Goal: Check status

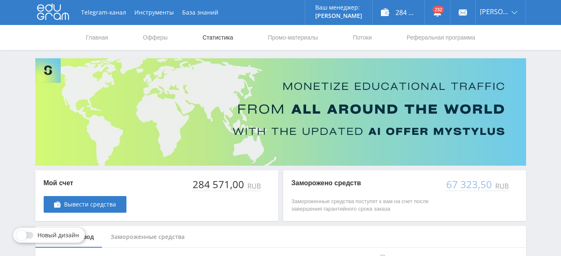
click at [226, 37] on link "Статистика" at bounding box center [218, 37] width 32 height 25
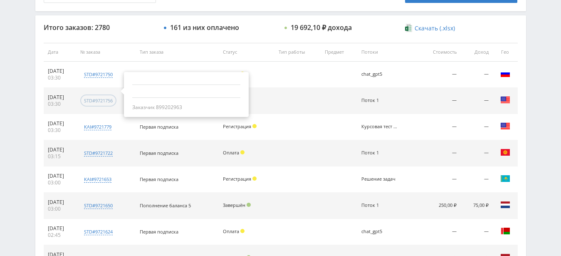
scroll to position [128, 0]
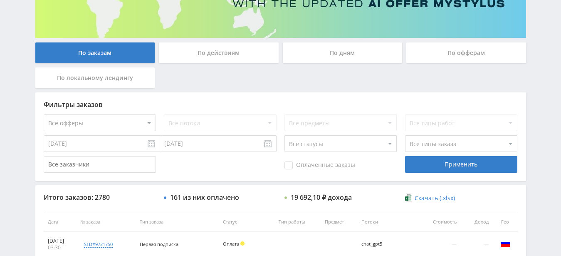
click at [44, 114] on select "Все офферы MyStylus MyStylus - Revshare Кэмп Studybay Автор24 Studybay [GEOGRAP…" at bounding box center [100, 122] width 112 height 17
click at [190, 100] on div "Фильтры заказов Все офферы MyStylus MyStylus - Revshare Кэмп Studybay Автор24 S…" at bounding box center [280, 136] width 491 height 89
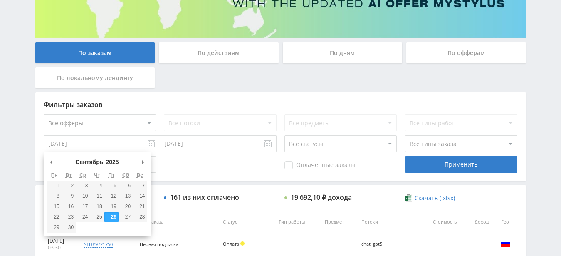
click at [96, 145] on input "[DATE]" at bounding box center [102, 143] width 116 height 17
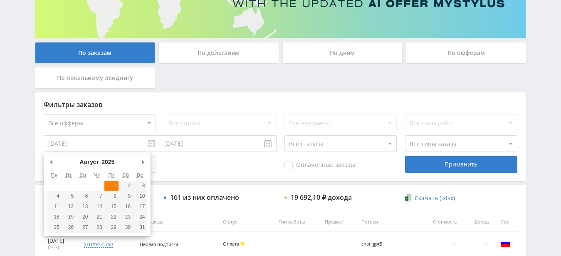
type input "[DATE]"
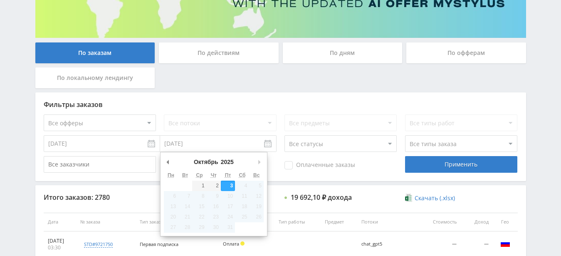
click at [185, 140] on input "[DATE]" at bounding box center [218, 143] width 116 height 17
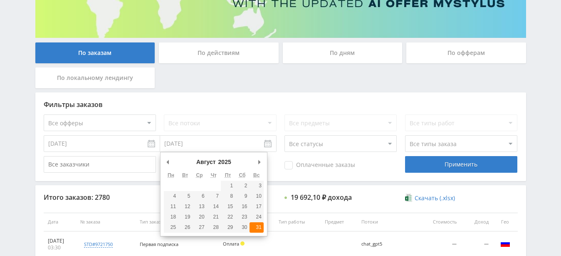
type input "[DATE]"
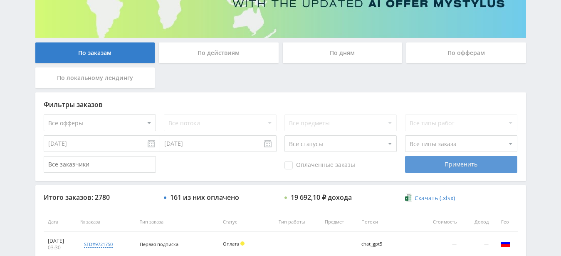
click at [448, 165] on div "Применить" at bounding box center [461, 164] width 112 height 17
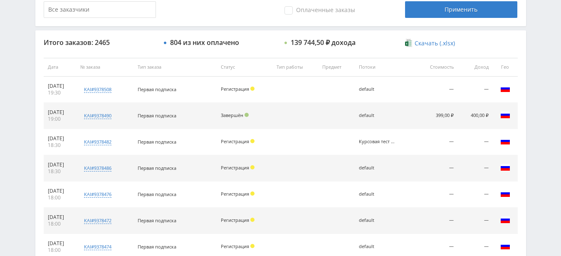
scroll to position [170, 0]
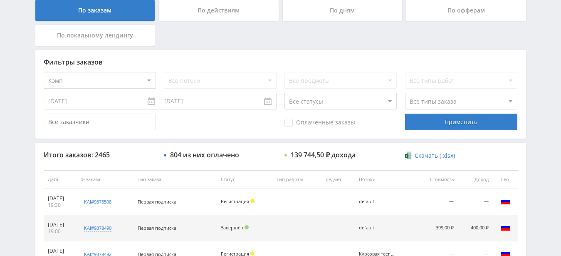
select select "340"
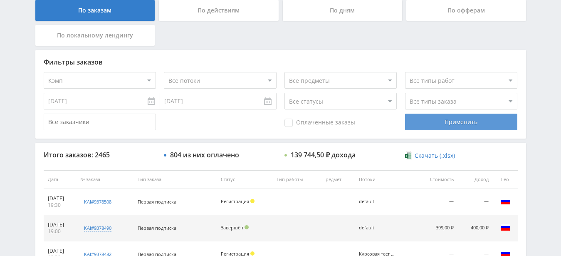
click at [435, 118] on div "Применить" at bounding box center [461, 121] width 112 height 17
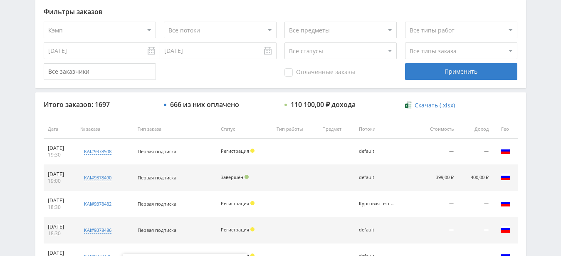
scroll to position [128, 0]
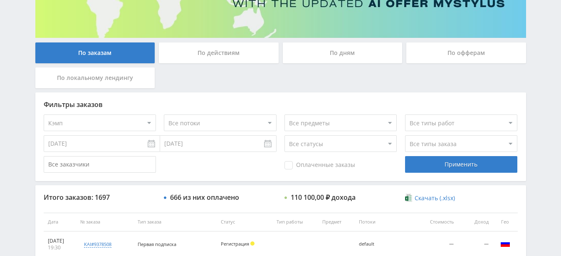
click at [44, 114] on select "Все офферы MyStylus MyStylus - Revshare Кэмп Studybay Автор24 Studybay [GEOGRAP…" at bounding box center [100, 122] width 112 height 17
click at [99, 123] on select "Все офферы MyStylus MyStylus - Revshare Кэмп Studybay Автор24 Studybay [GEOGRAP…" at bounding box center [100, 122] width 112 height 17
click at [501, 52] on div "По офферам" at bounding box center [466, 52] width 120 height 21
click at [0, 0] on input "По офферам" at bounding box center [0, 0] width 0 height 0
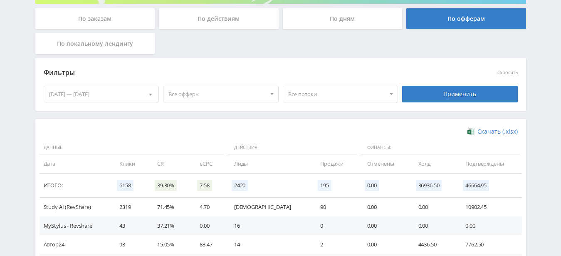
scroll to position [232, 0]
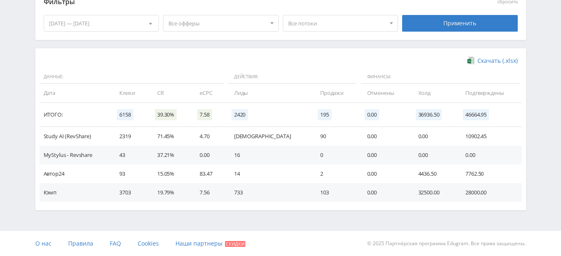
click at [103, 29] on div "[DATE] — [DATE]" at bounding box center [101, 23] width 115 height 16
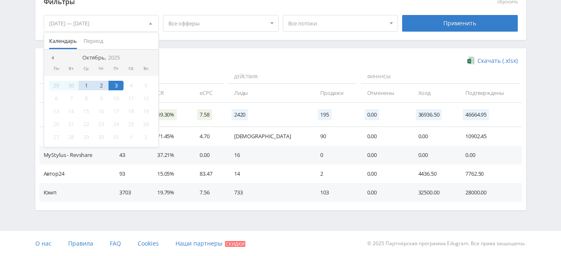
click at [43, 60] on div "Скачать (.xlsx) Данные: Действия: Финансы: Дата Клики CR eCPC Лиды Продажи Отме…" at bounding box center [280, 129] width 491 height 162
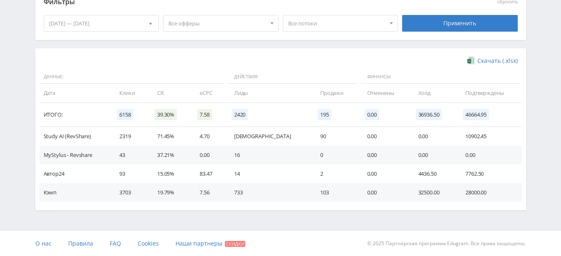
click at [84, 20] on div "[DATE] — [DATE]" at bounding box center [101, 23] width 115 height 16
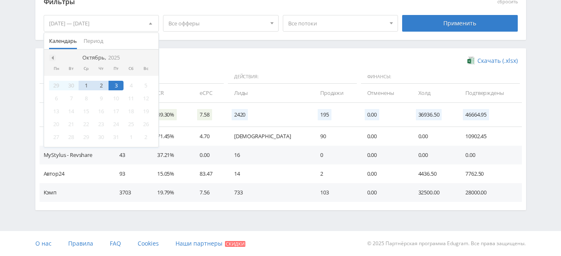
click at [51, 57] on span at bounding box center [51, 58] width 4 height 4
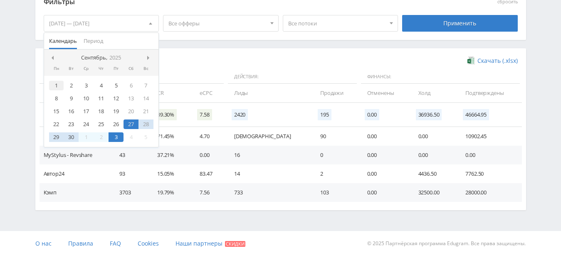
click at [54, 85] on div "1" at bounding box center [56, 86] width 15 height 10
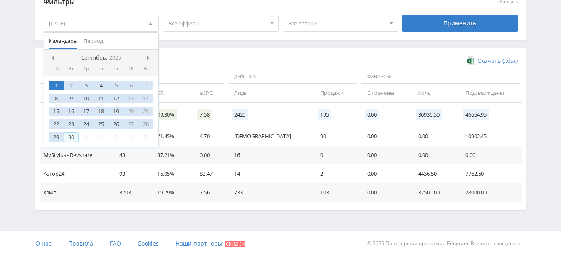
click at [71, 135] on div "30" at bounding box center [71, 137] width 15 height 10
click at [51, 55] on div at bounding box center [52, 57] width 7 height 7
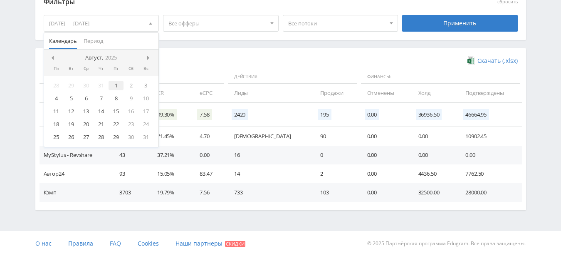
click at [113, 87] on div "1" at bounding box center [116, 86] width 15 height 10
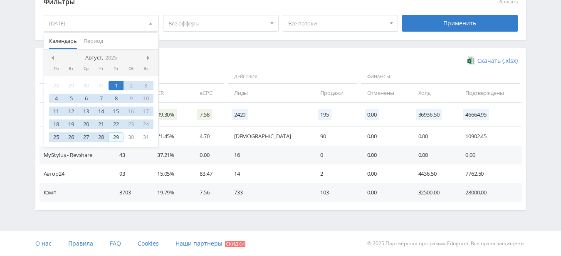
click at [116, 138] on div "29" at bounding box center [116, 137] width 15 height 10
click at [141, 138] on div "31" at bounding box center [145, 137] width 15 height 10
click at [116, 86] on div "1" at bounding box center [116, 86] width 15 height 10
click at [296, 43] on div "Фильтры сбросить [DATE] — [DATE] Календарь Период [PERSON_NAME][DATE] Пн Вт Ср …" at bounding box center [280, 18] width 491 height 61
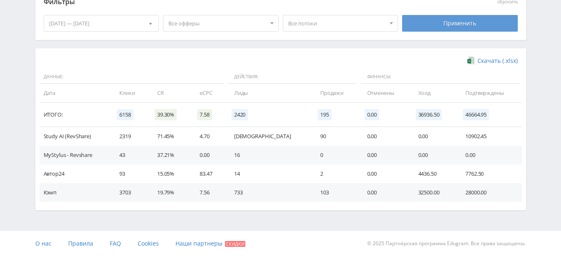
click at [421, 20] on div "Применить" at bounding box center [460, 23] width 116 height 17
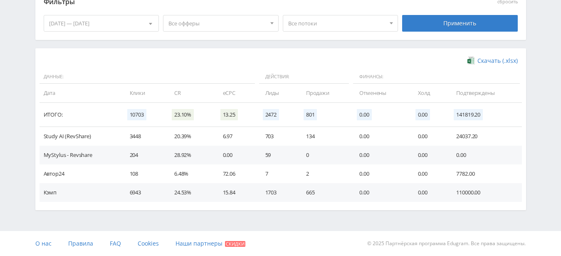
drag, startPoint x: 125, startPoint y: 22, endPoint x: 143, endPoint y: 41, distance: 26.5
click at [126, 22] on div "[DATE] — [DATE]" at bounding box center [101, 23] width 115 height 16
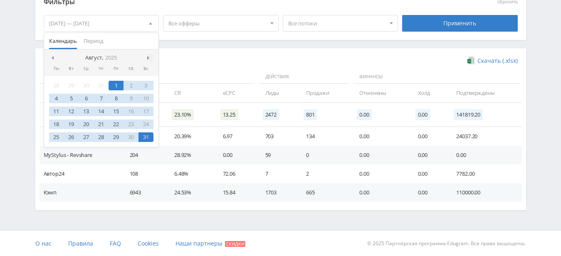
click at [150, 58] on span at bounding box center [149, 58] width 4 height 4
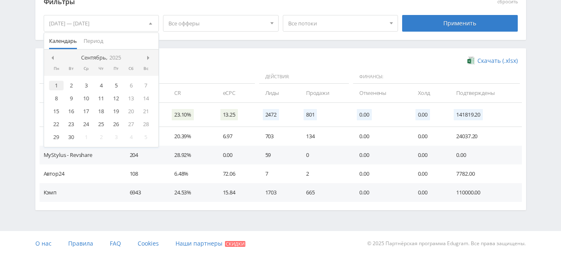
click at [56, 86] on div "1" at bounding box center [56, 86] width 15 height 10
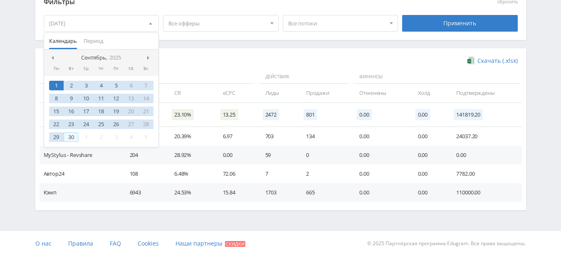
click at [72, 138] on div "30" at bounding box center [71, 137] width 15 height 10
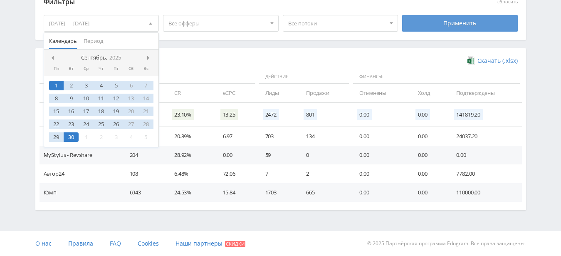
click at [459, 26] on div "Применить" at bounding box center [460, 23] width 116 height 17
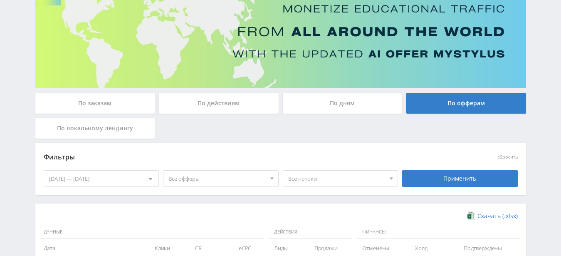
scroll to position [0, 0]
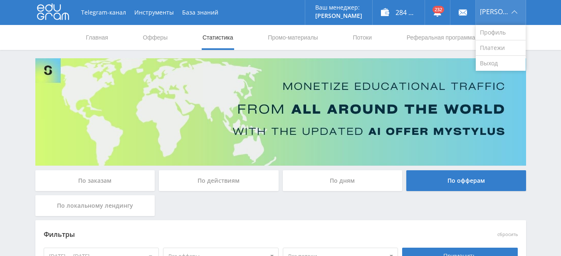
click at [515, 16] on div "[PERSON_NAME]" at bounding box center [501, 12] width 50 height 25
click at [500, 63] on link "Выход" at bounding box center [501, 63] width 50 height 15
